Goal: Navigation & Orientation: Find specific page/section

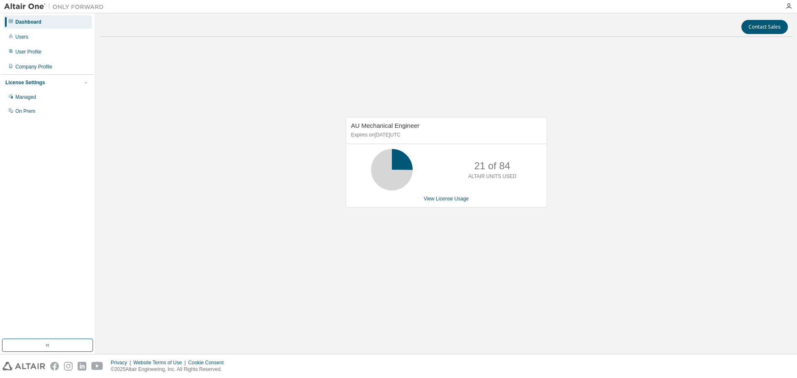
drag, startPoint x: 400, startPoint y: 116, endPoint x: 394, endPoint y: 124, distance: 10.6
